Goal: Information Seeking & Learning: Learn about a topic

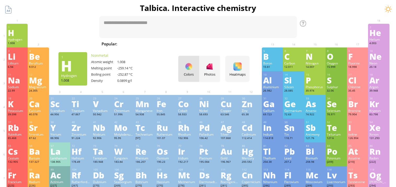
click at [18, 33] on div "H" at bounding box center [17, 32] width 19 height 8
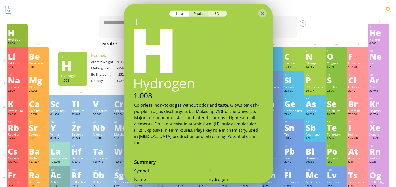
click at [217, 12] on div "3D" at bounding box center [217, 13] width 19 height 6
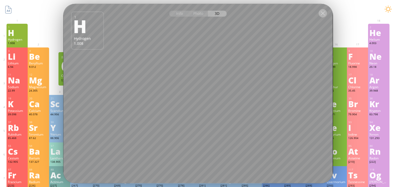
click at [321, 13] on div at bounding box center [323, 13] width 8 height 8
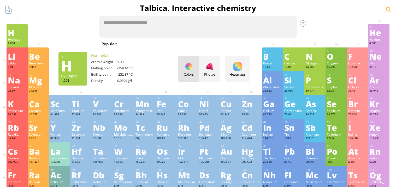
click at [168, 23] on textarea at bounding box center [198, 27] width 198 height 22
type textarea "*"
click at [109, 25] on textarea at bounding box center [198, 27] width 198 height 22
type textarea "*"
